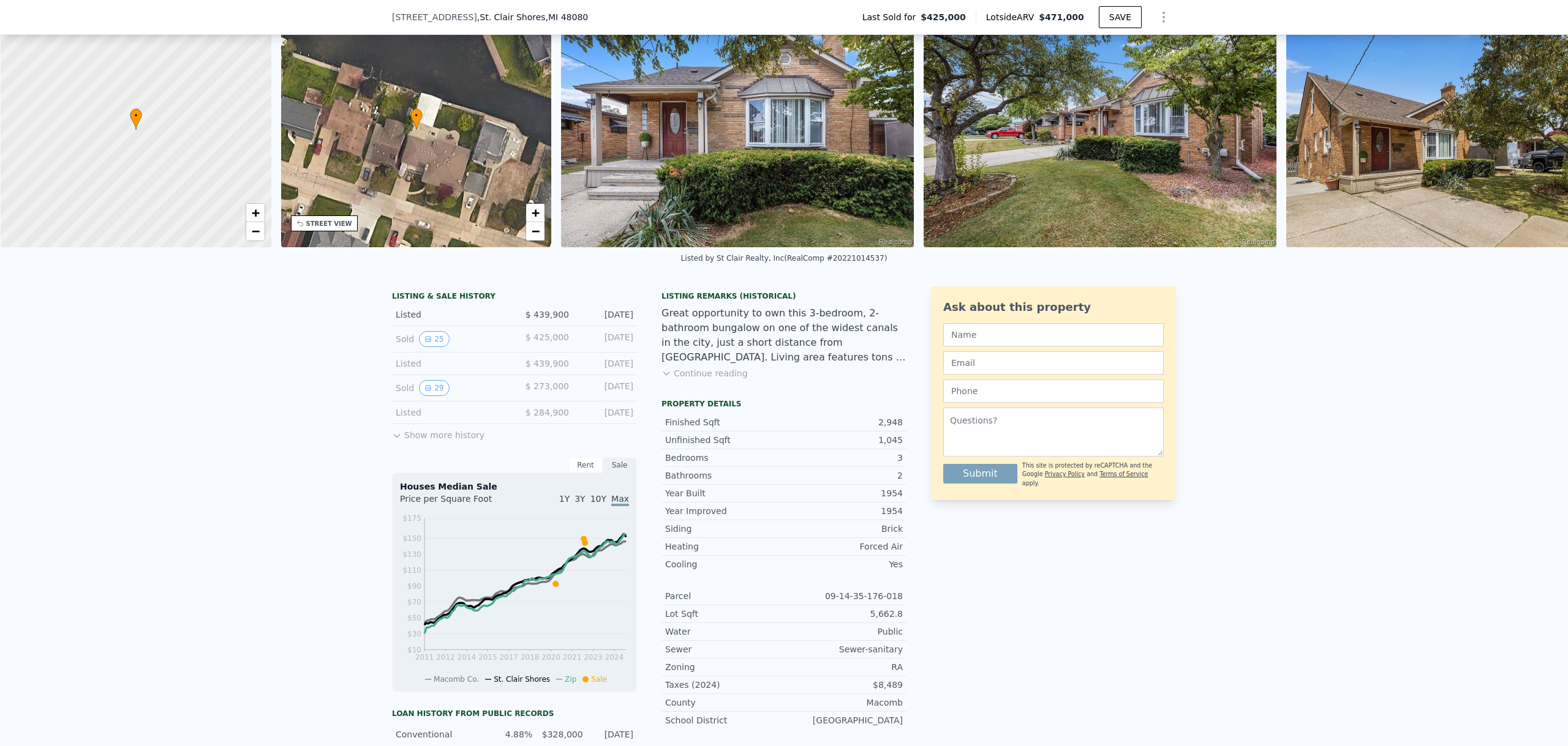
scroll to position [0, 5]
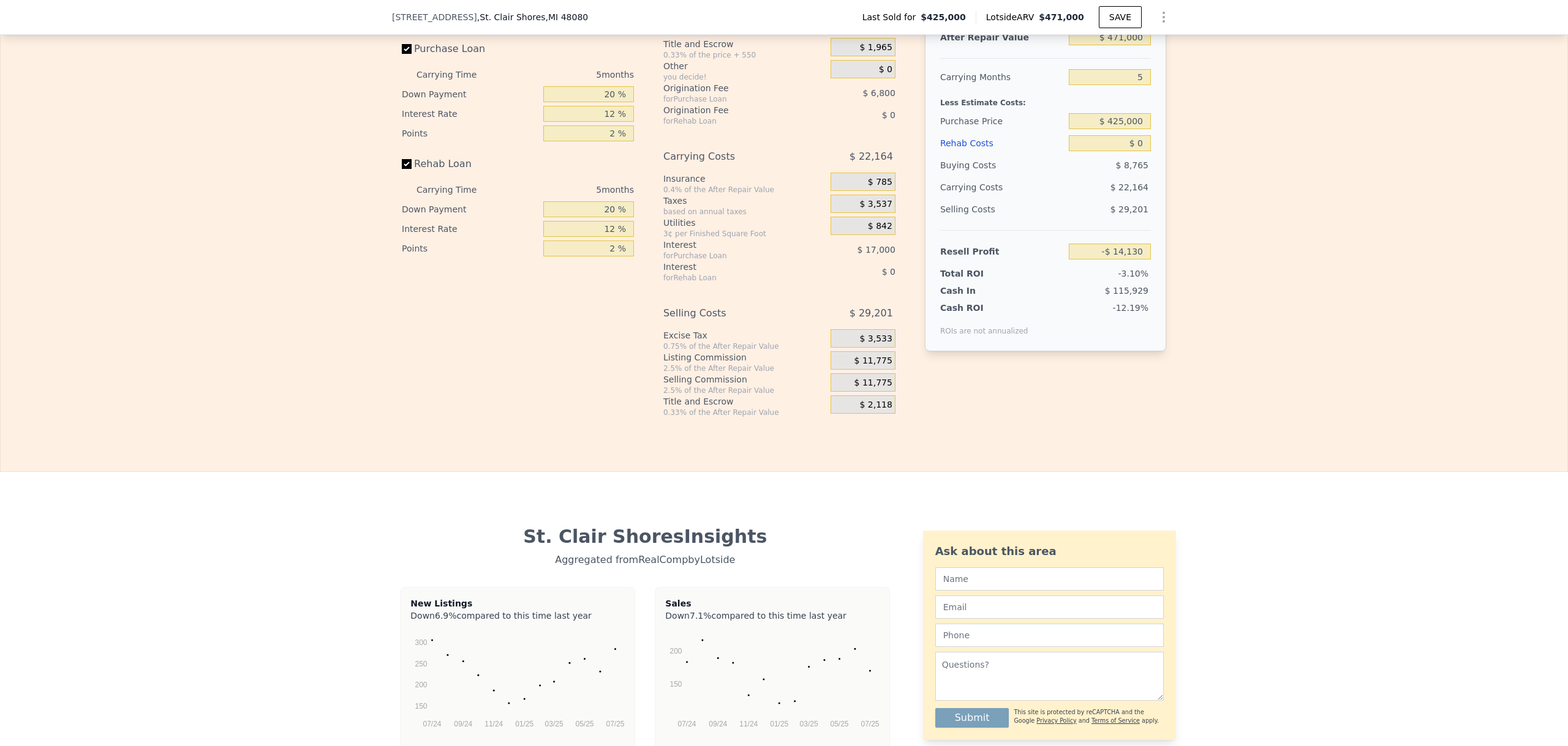
drag, startPoint x: 306, startPoint y: 212, endPoint x: 325, endPoint y: 344, distance: 133.4
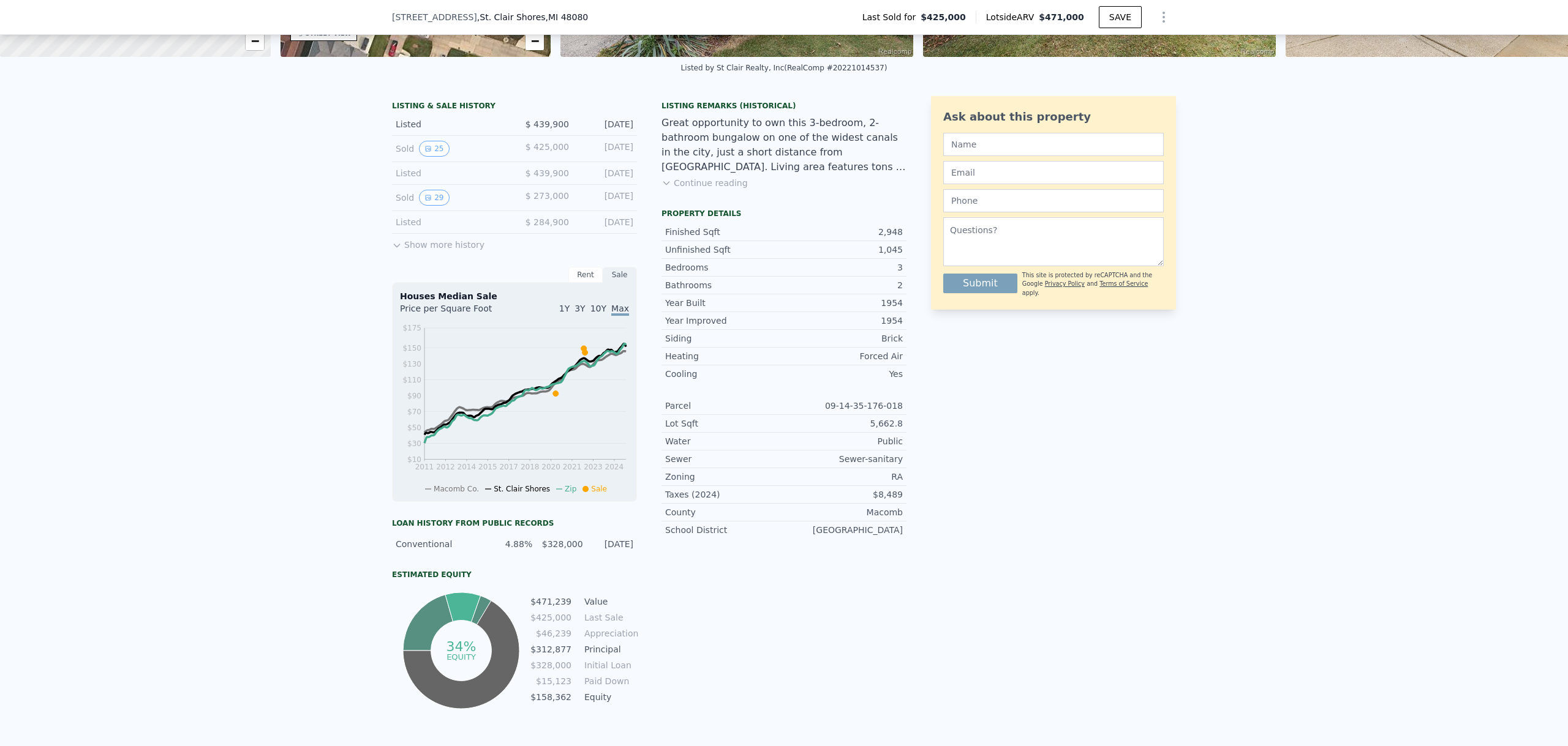
scroll to position [240, 0]
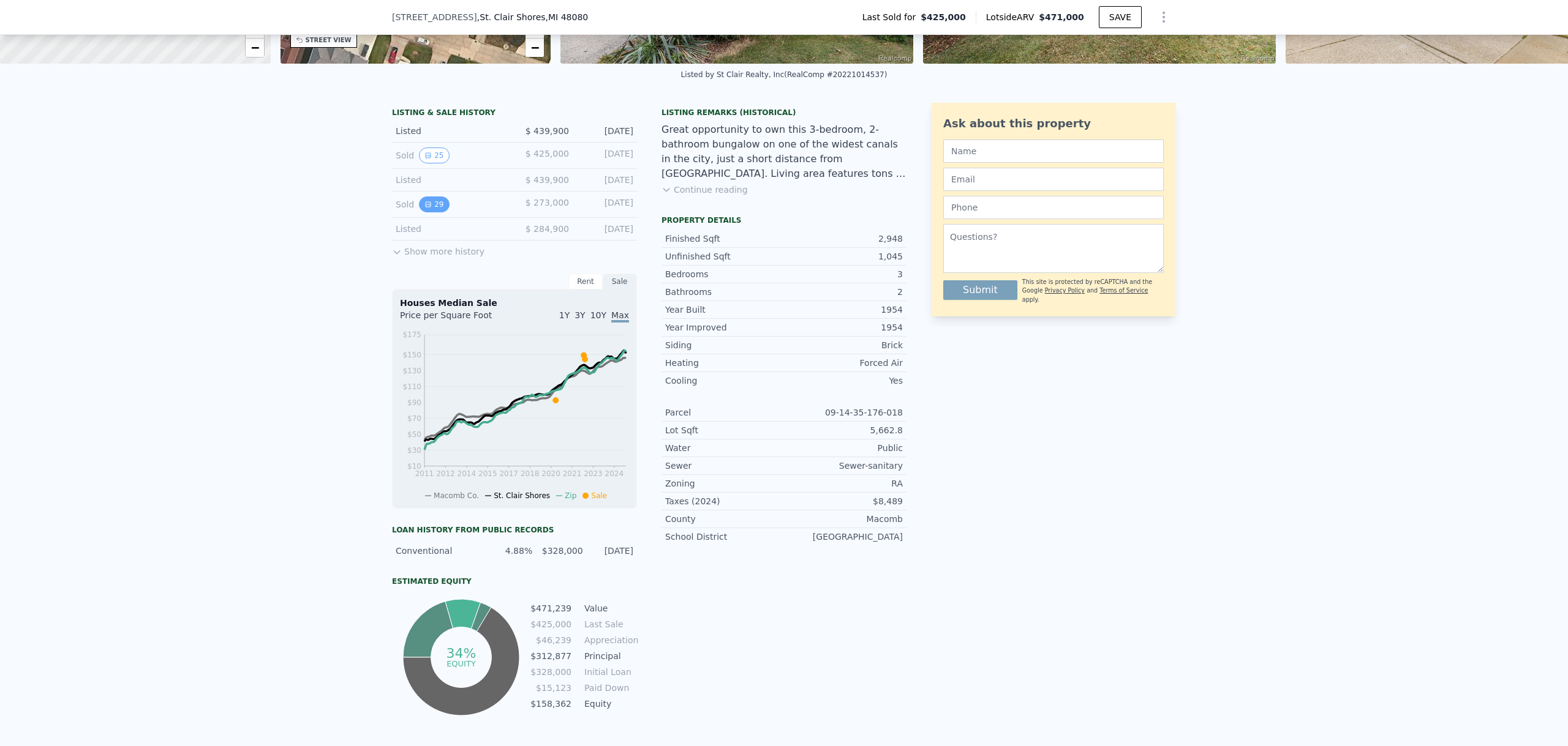
click at [422, 212] on button "29" at bounding box center [434, 204] width 30 height 16
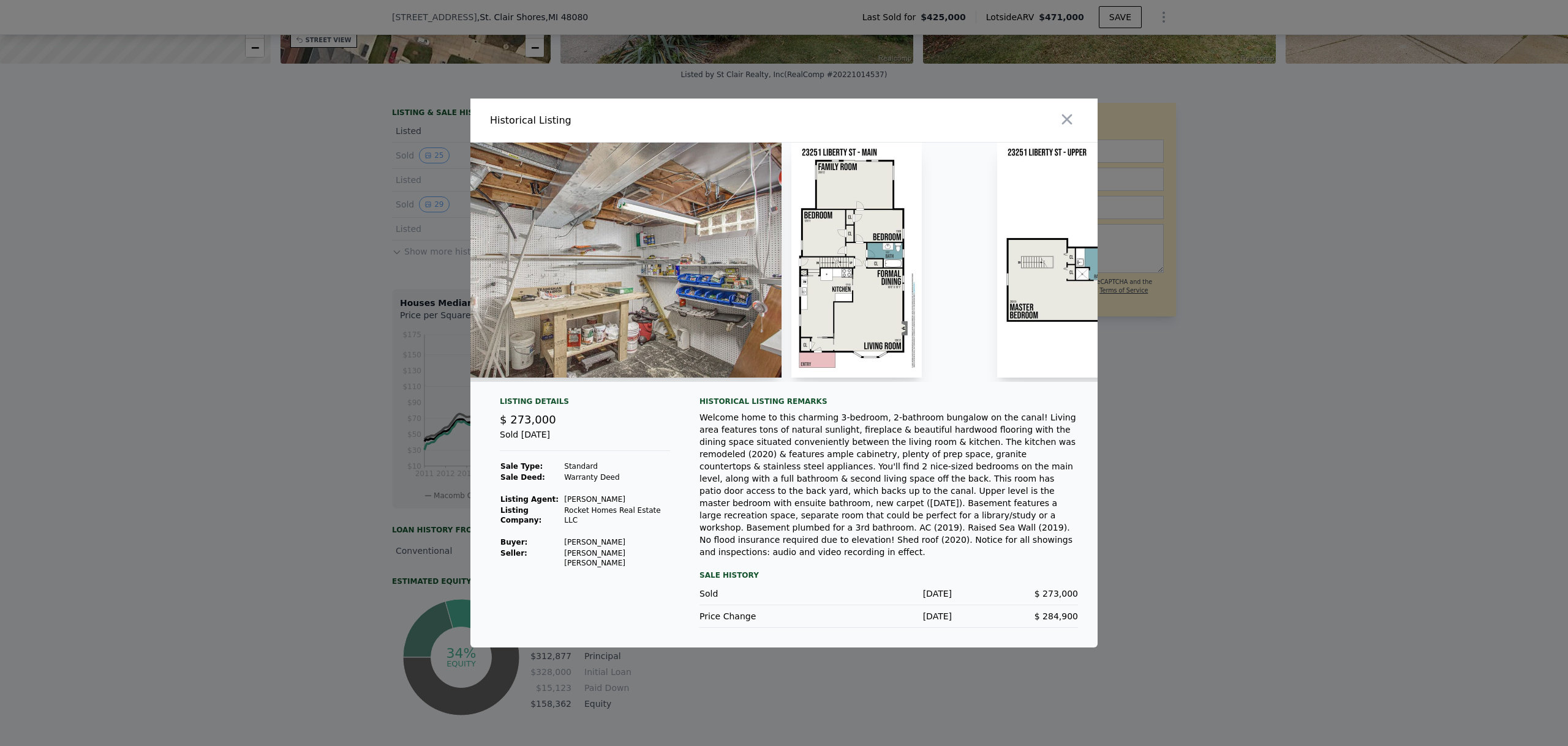
scroll to position [0, 9142]
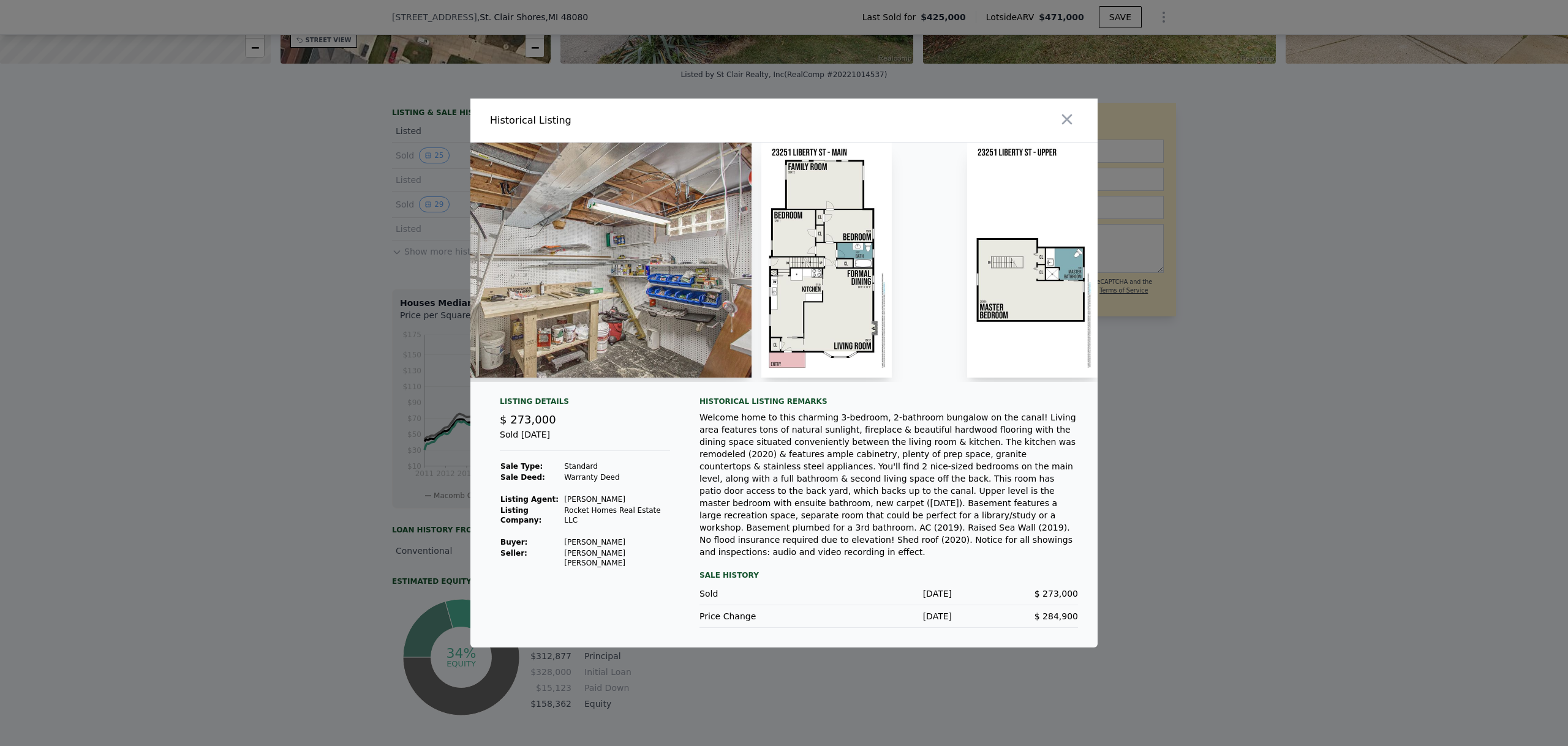
click at [1022, 323] on img at bounding box center [1032, 260] width 131 height 235
click at [1015, 311] on img at bounding box center [1032, 260] width 131 height 235
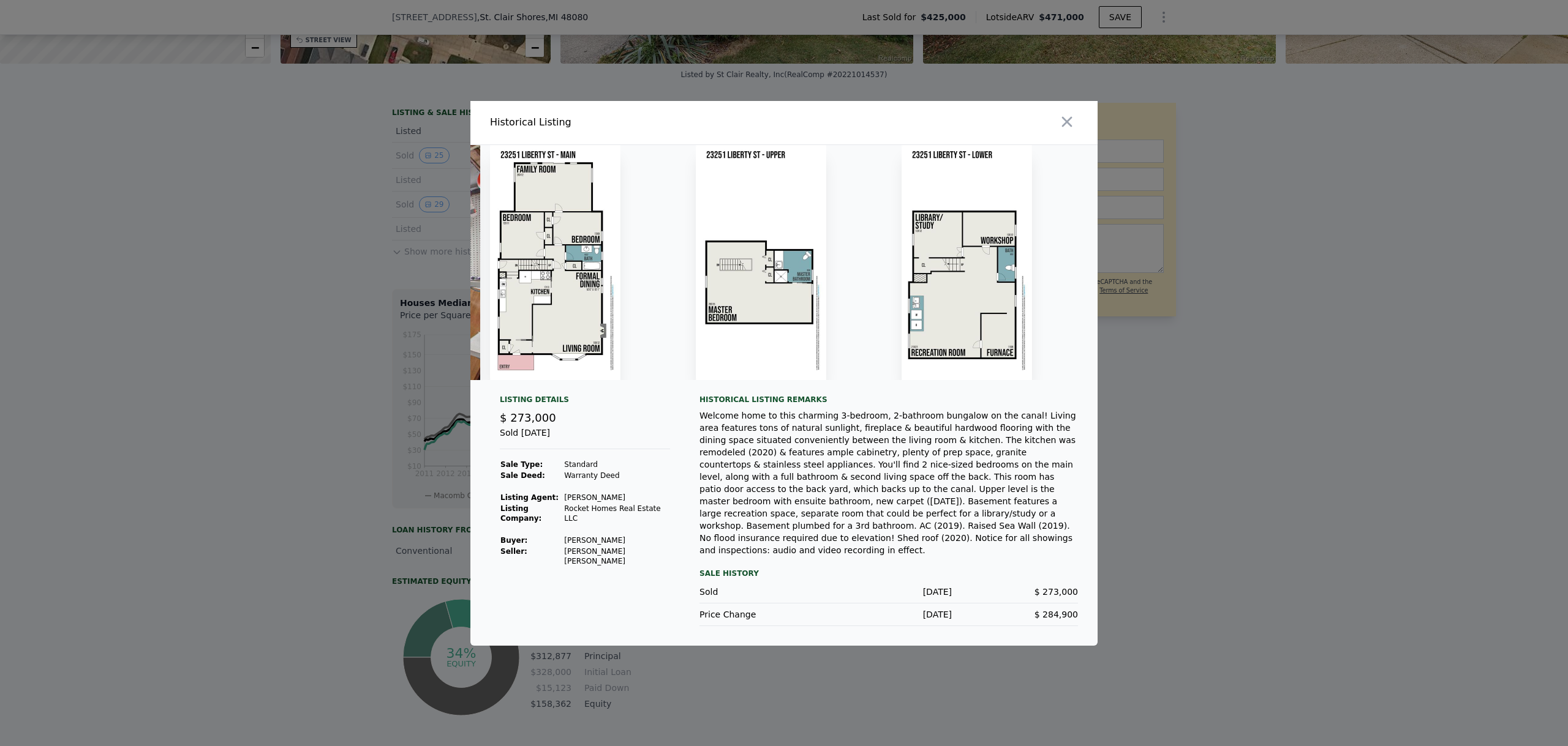
click at [781, 281] on img at bounding box center [760, 262] width 131 height 235
click at [917, 272] on img at bounding box center [966, 262] width 131 height 235
click at [702, 155] on img at bounding box center [760, 262] width 131 height 235
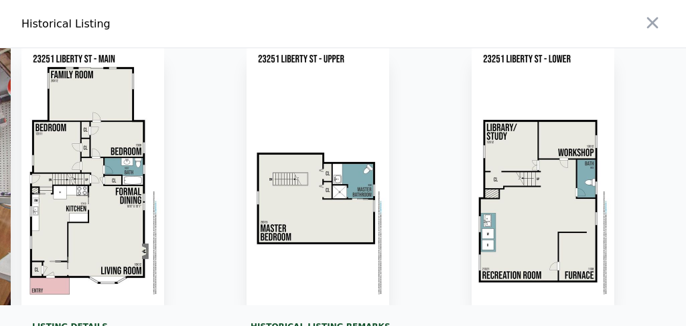
drag, startPoint x: 704, startPoint y: 175, endPoint x: 310, endPoint y: 77, distance: 406.4
click at [310, 77] on img at bounding box center [317, 176] width 143 height 257
click at [398, 107] on div at bounding box center [353, 176] width 214 height 257
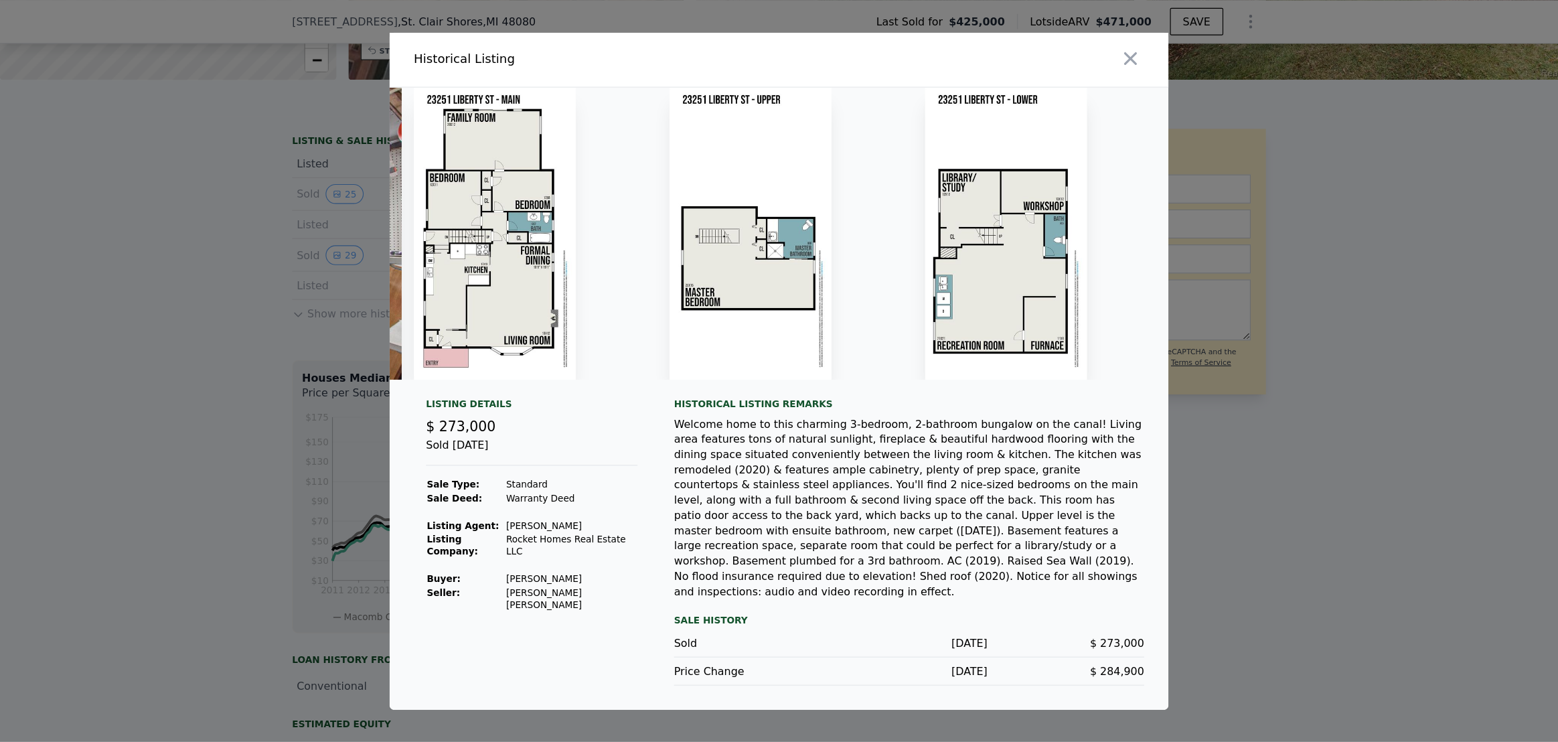
scroll to position [0, 0]
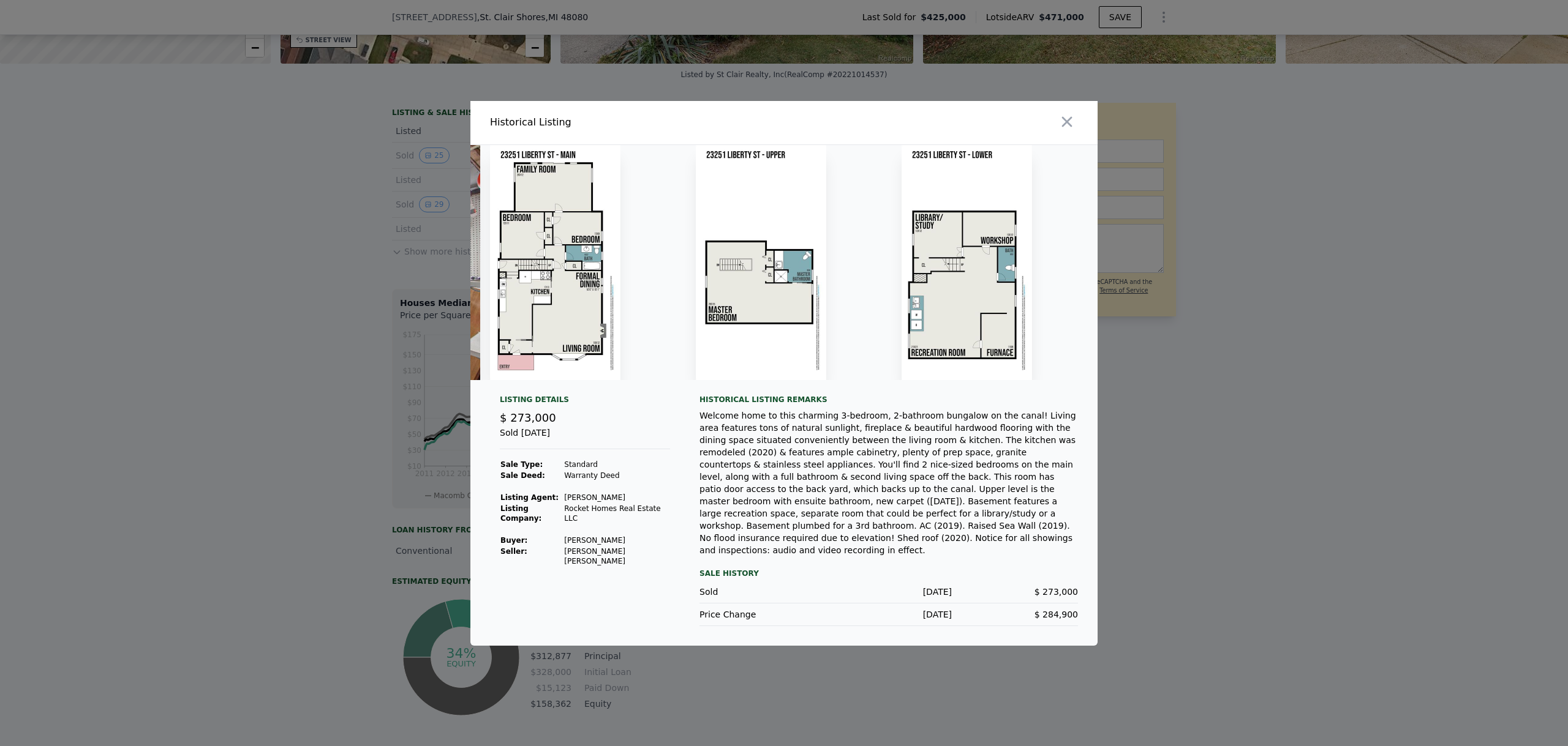
click at [414, 460] on div at bounding box center [784, 373] width 1568 height 746
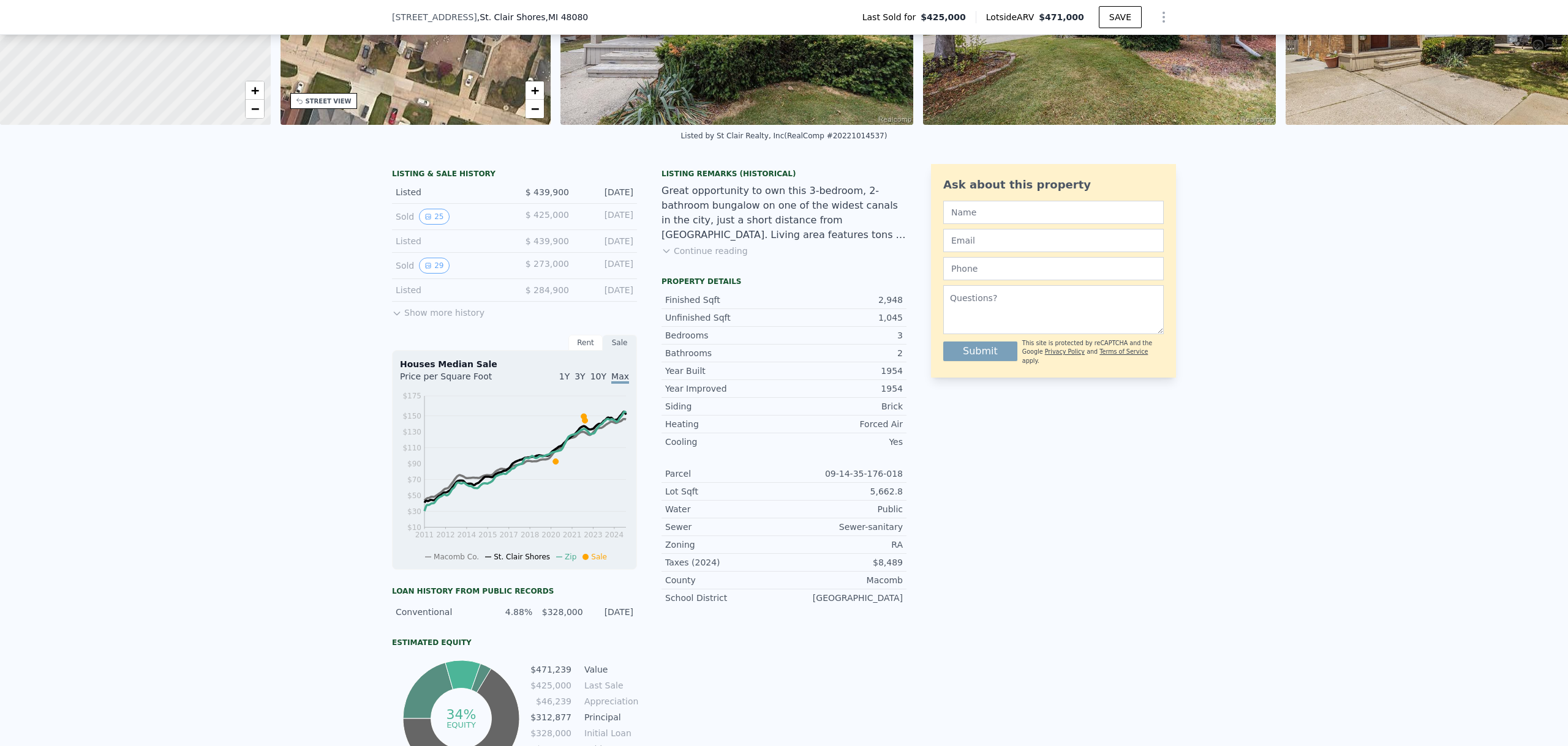
drag, startPoint x: 400, startPoint y: 314, endPoint x: 396, endPoint y: 328, distance: 14.6
click at [399, 319] on button "Show more history" at bounding box center [437, 310] width 92 height 17
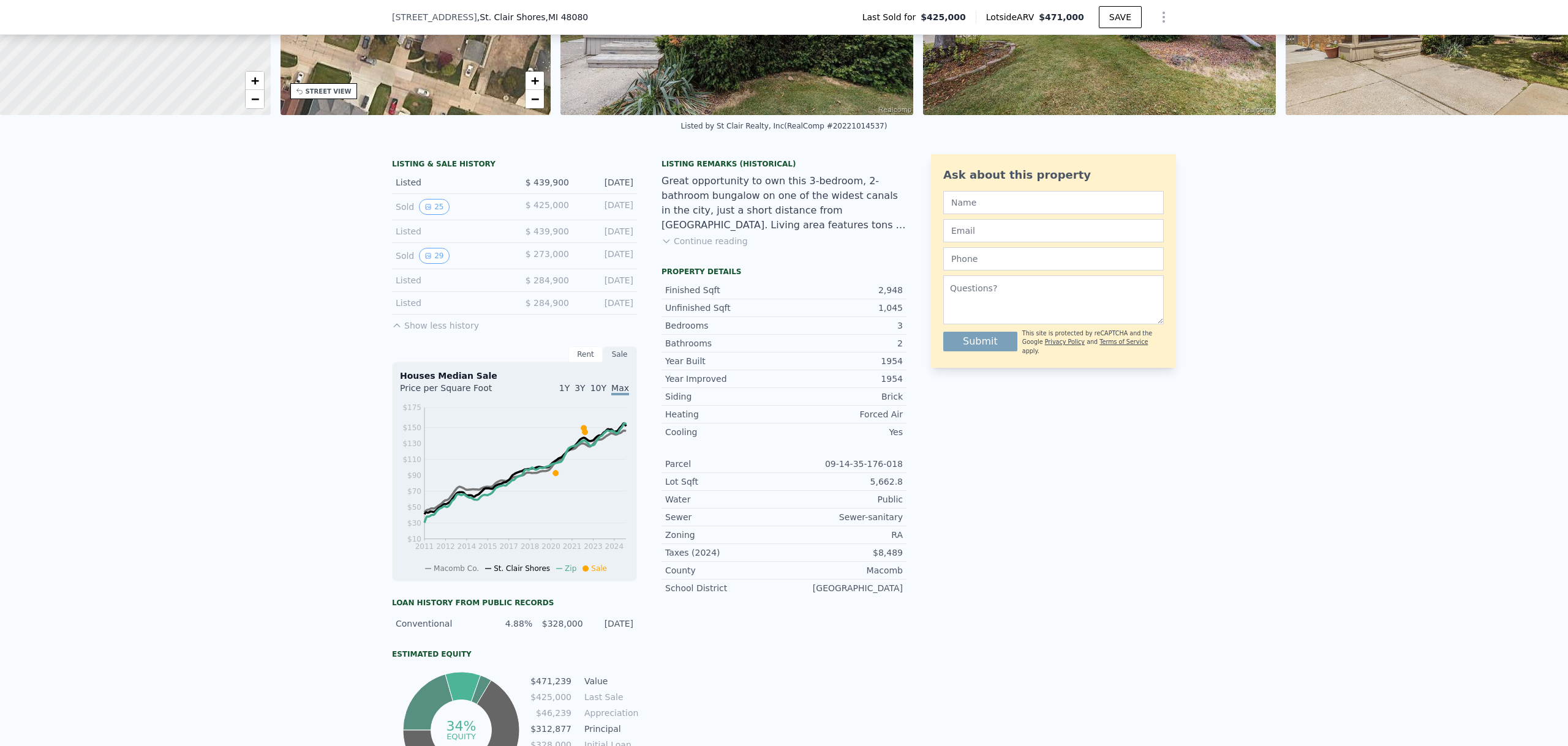
scroll to position [363, 0]
